Goal: Information Seeking & Learning: Learn about a topic

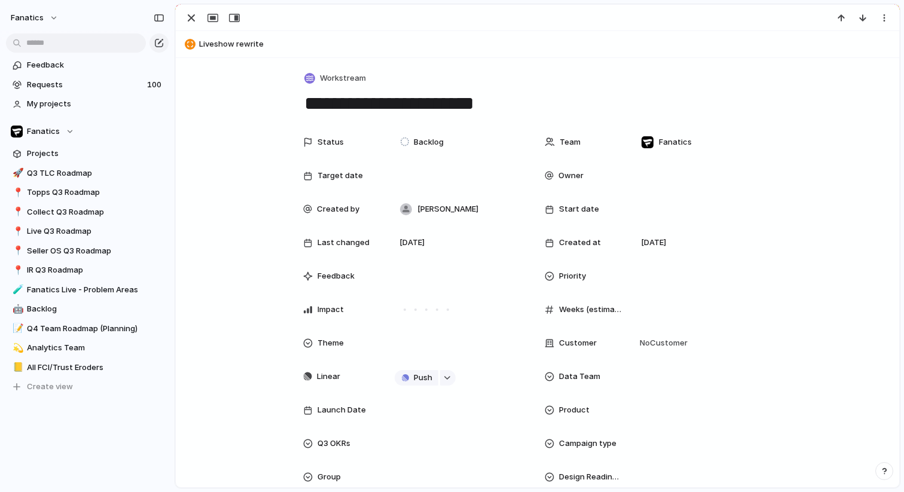
click at [195, 19] on div "button" at bounding box center [191, 18] width 14 height 14
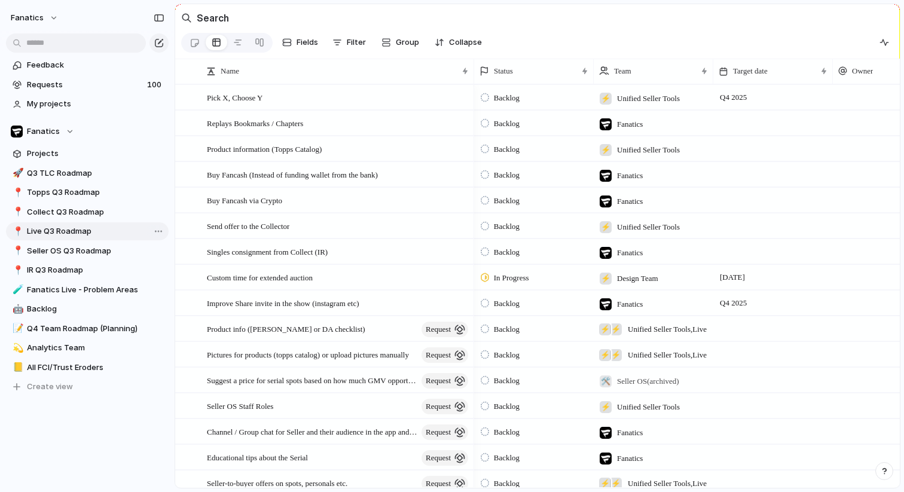
click at [68, 238] on link "📍 Live Q3 Roadmap" at bounding box center [87, 231] width 163 height 18
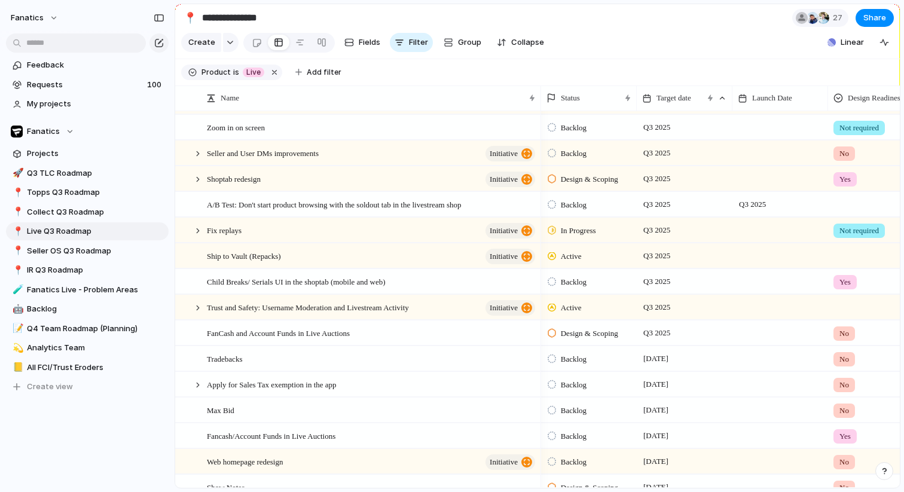
scroll to position [440, 0]
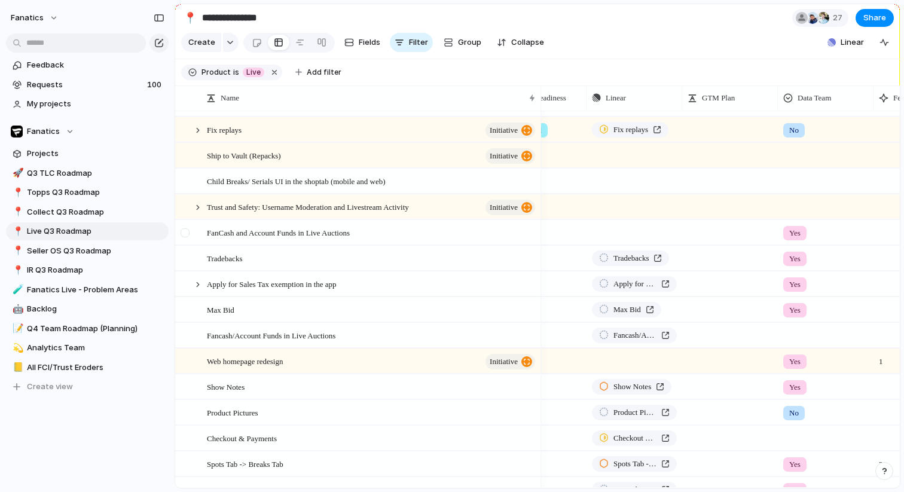
click at [186, 232] on div at bounding box center [185, 232] width 9 height 9
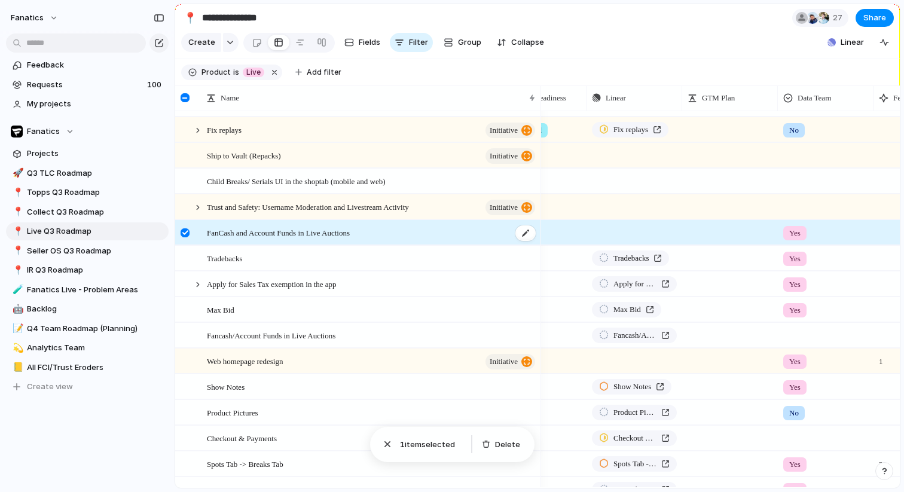
click at [350, 232] on span "FanCash and Account Funds in Live Auctions" at bounding box center [278, 232] width 143 height 14
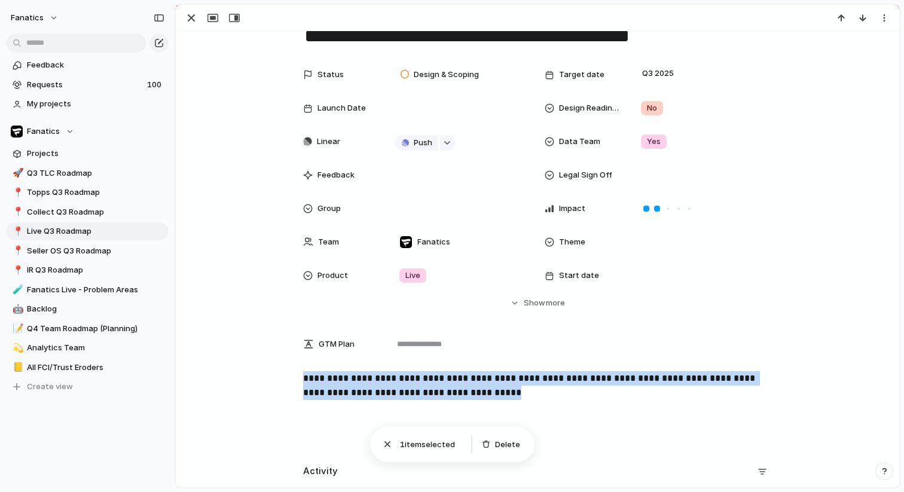
drag, startPoint x: 602, startPoint y: 394, endPoint x: 295, endPoint y: 376, distance: 307.3
click at [295, 376] on div "**********" at bounding box center [537, 409] width 695 height 77
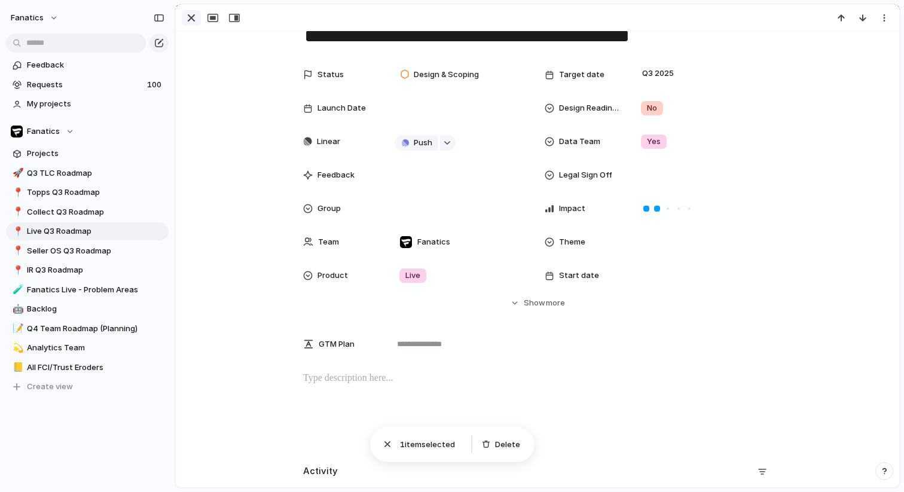
click at [190, 18] on div "button" at bounding box center [191, 18] width 14 height 14
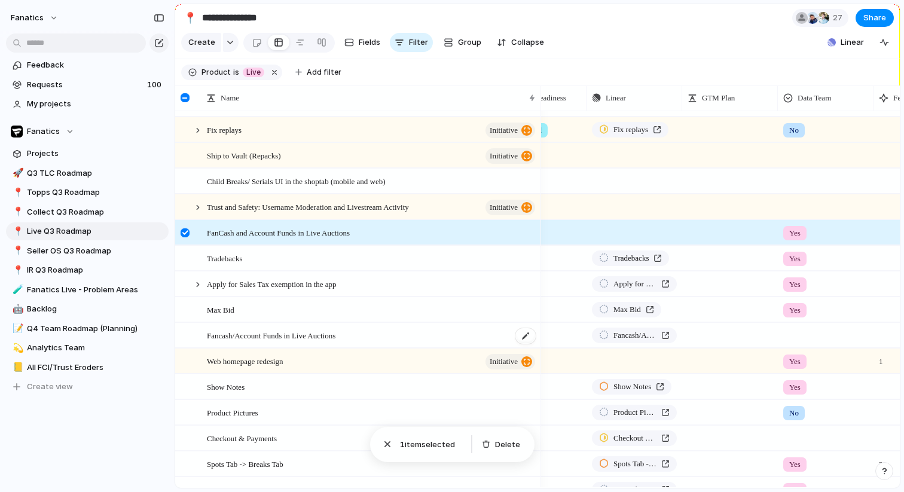
click at [242, 340] on span "Fancash/Account Funds in Live Auctions" at bounding box center [271, 335] width 129 height 14
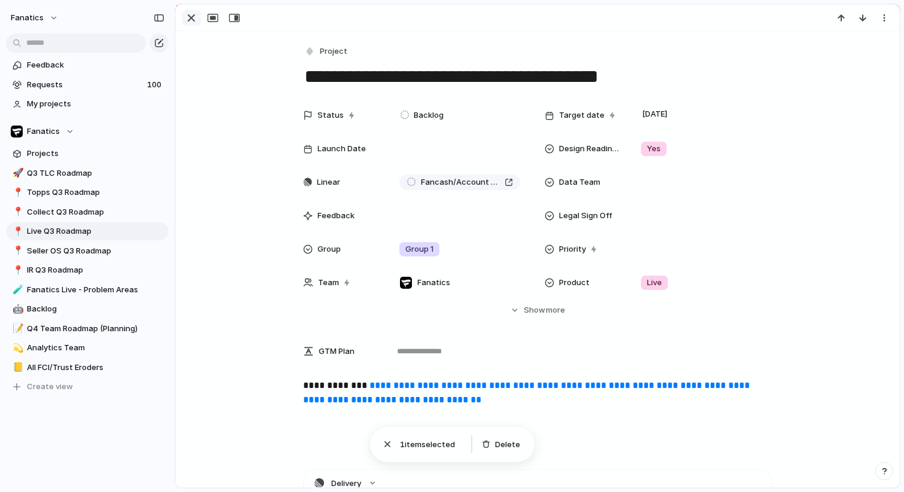
click at [190, 21] on div "button" at bounding box center [191, 18] width 14 height 14
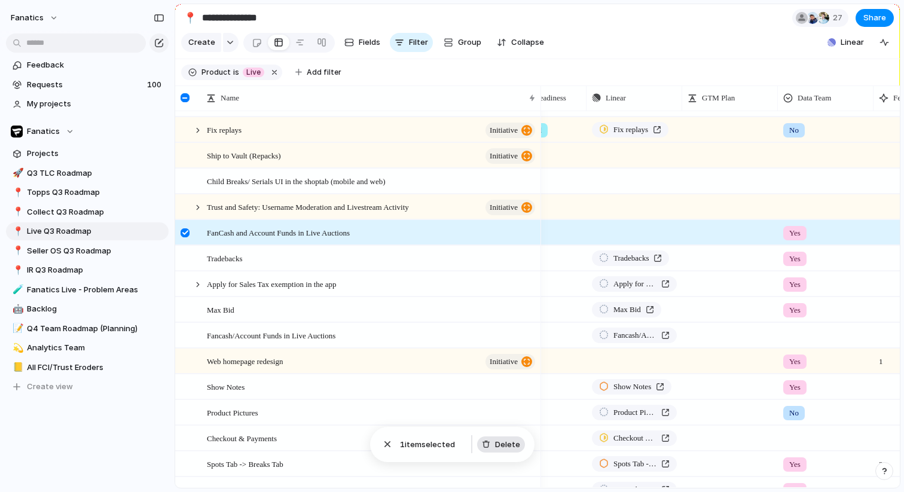
click at [515, 450] on button "Delete" at bounding box center [501, 445] width 48 height 17
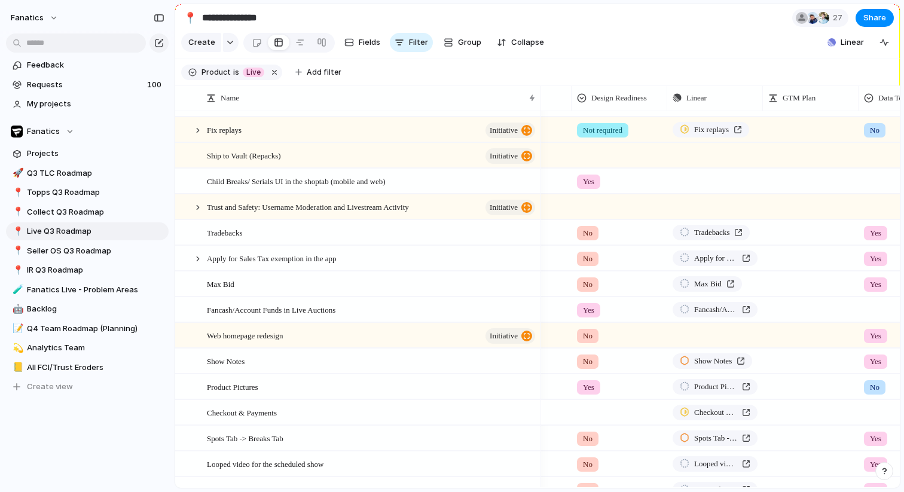
click at [589, 410] on div at bounding box center [619, 411] width 94 height 20
click at [587, 437] on span "Yes" at bounding box center [593, 435] width 14 height 12
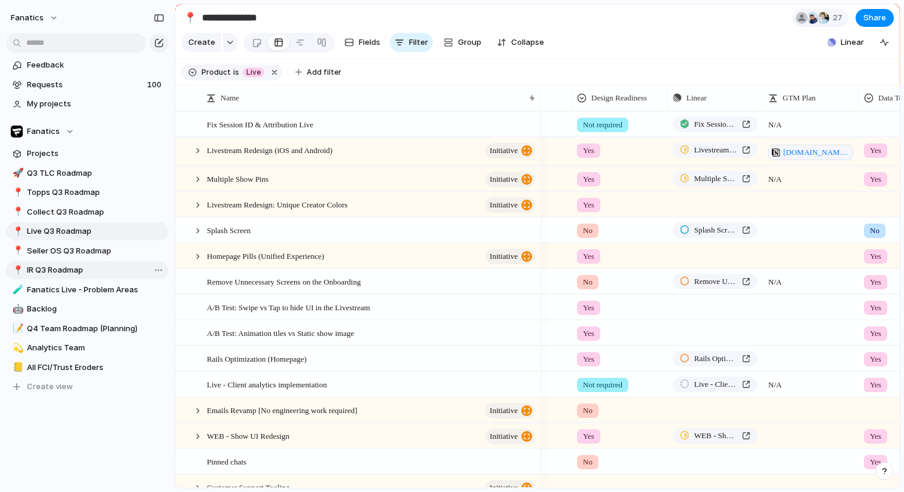
click at [69, 267] on span "IR Q3 Roadmap" at bounding box center [96, 270] width 138 height 12
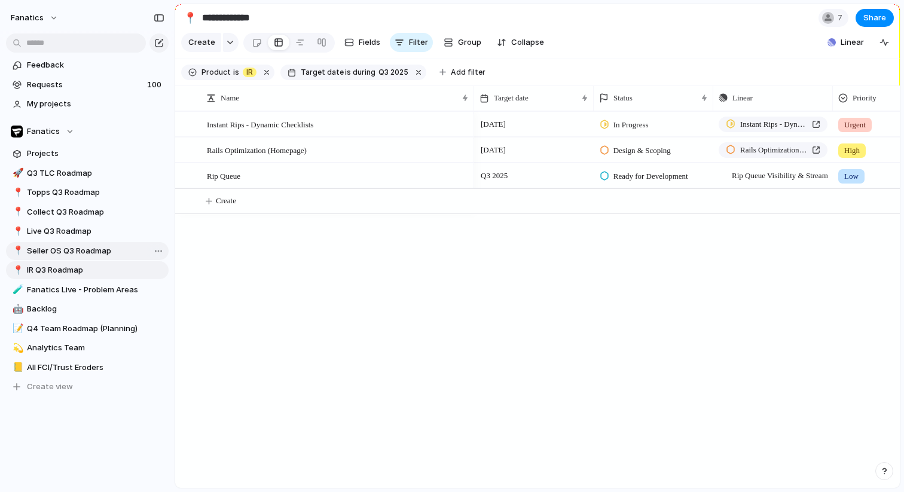
click at [61, 249] on span "Seller OS Q3 Roadmap" at bounding box center [96, 251] width 138 height 12
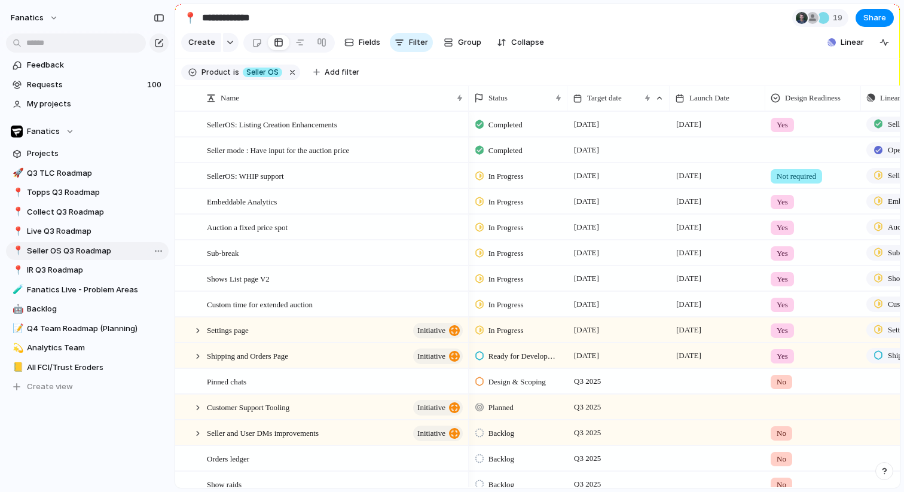
type input "**********"
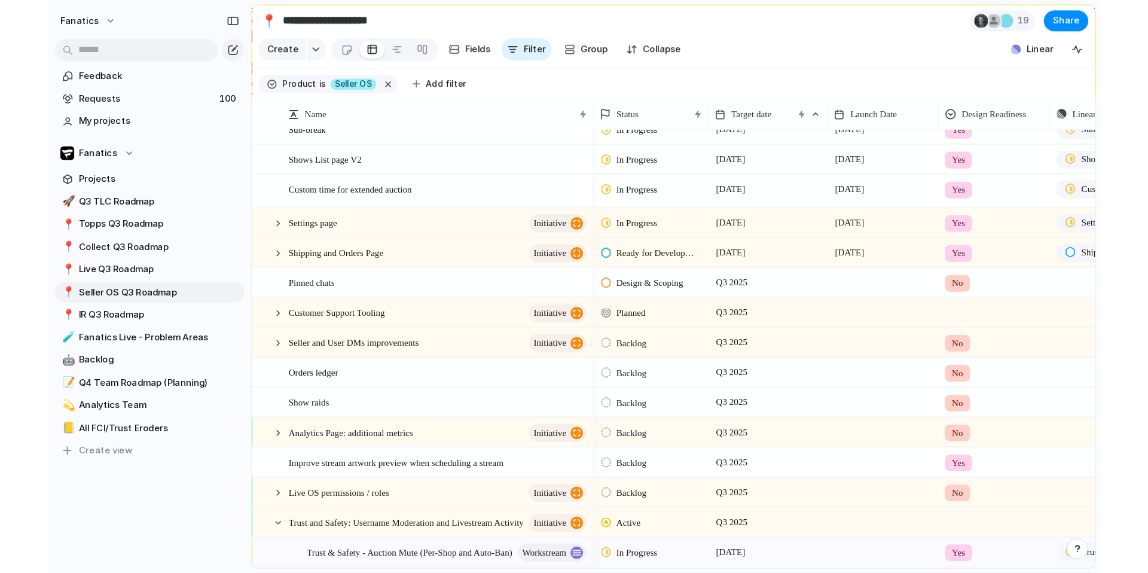
scroll to position [152, 0]
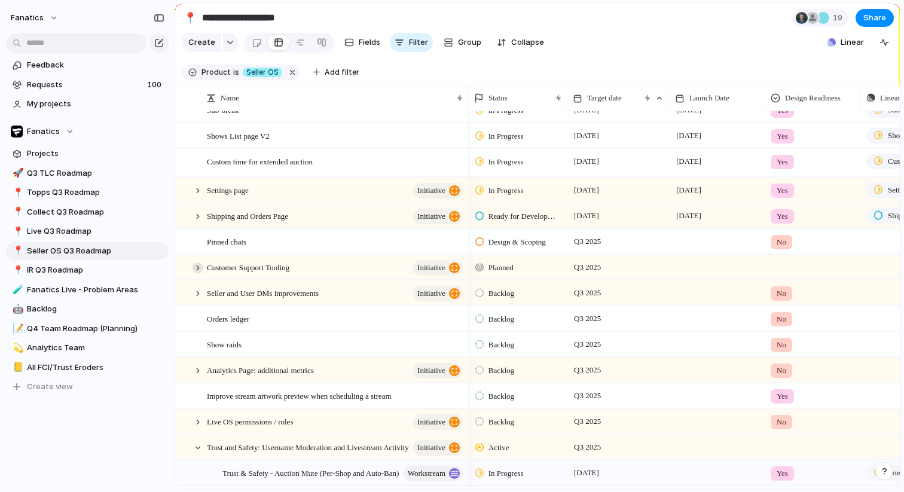
click at [199, 272] on div at bounding box center [198, 268] width 11 height 11
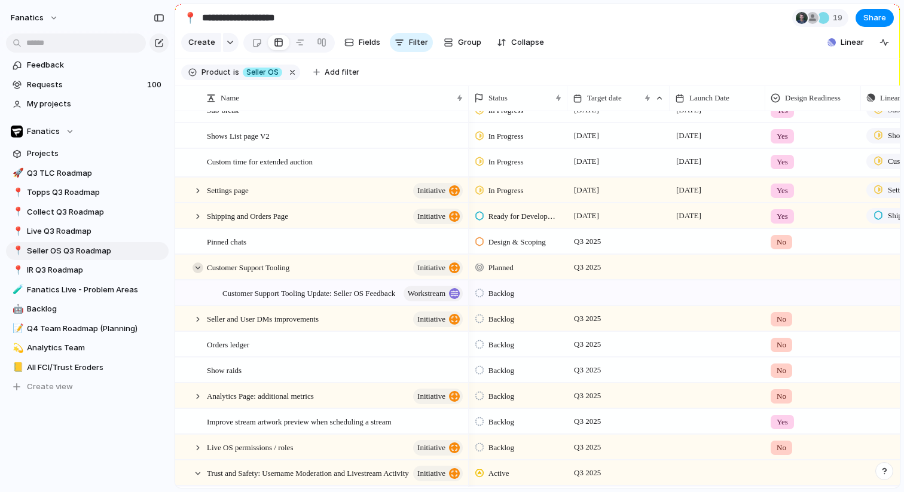
click at [198, 269] on div at bounding box center [198, 268] width 11 height 11
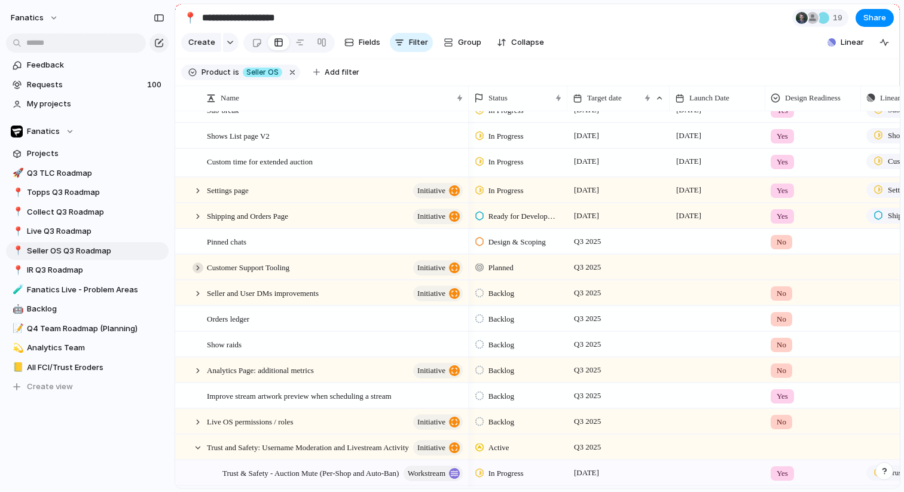
click at [197, 269] on div at bounding box center [198, 268] width 11 height 11
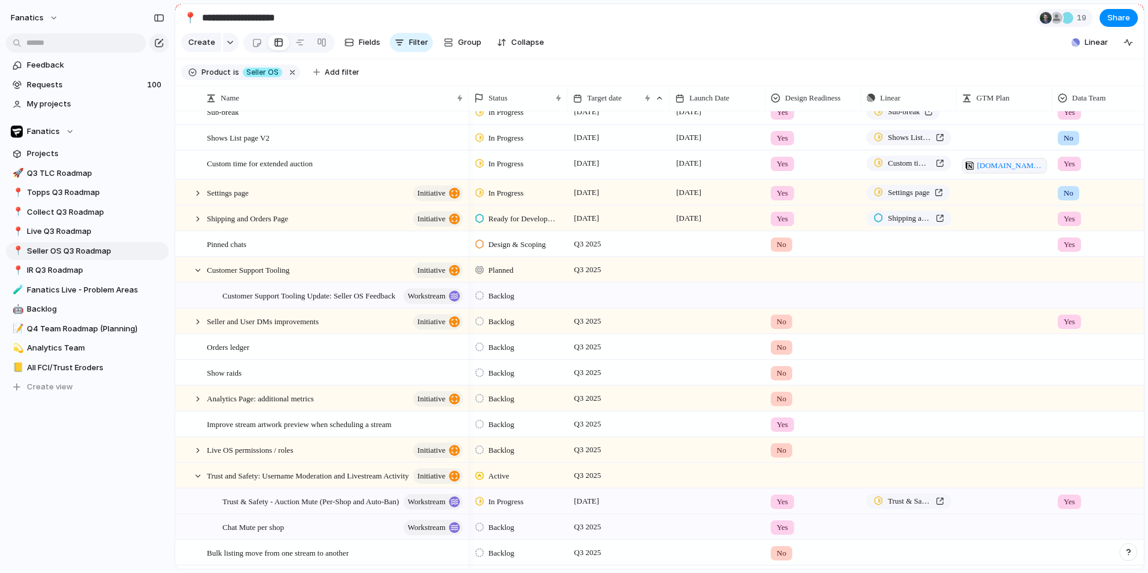
scroll to position [0, 0]
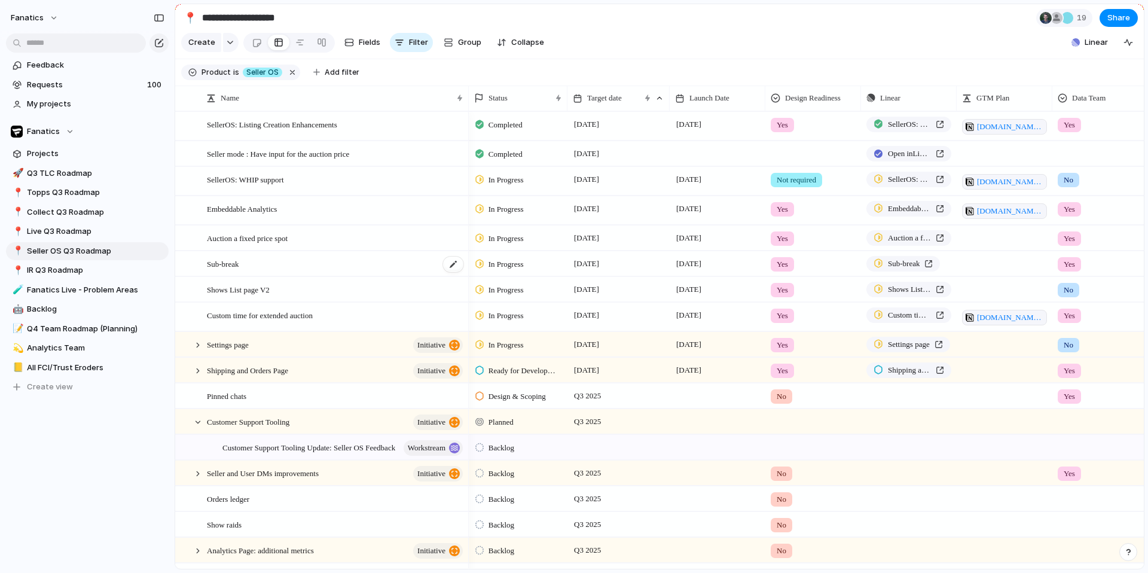
click at [239, 264] on span "Sub-break" at bounding box center [223, 264] width 32 height 14
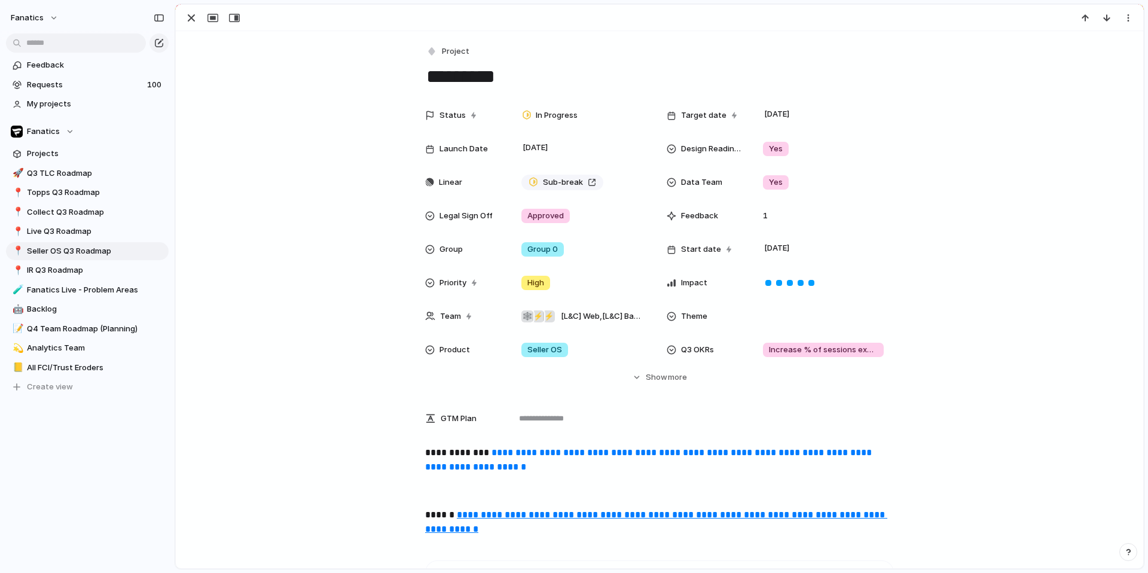
click at [512, 465] on link "**********" at bounding box center [649, 459] width 449 height 23
click at [529, 455] on link "**********" at bounding box center [649, 459] width 449 height 23
